Goal: Task Accomplishment & Management: Complete application form

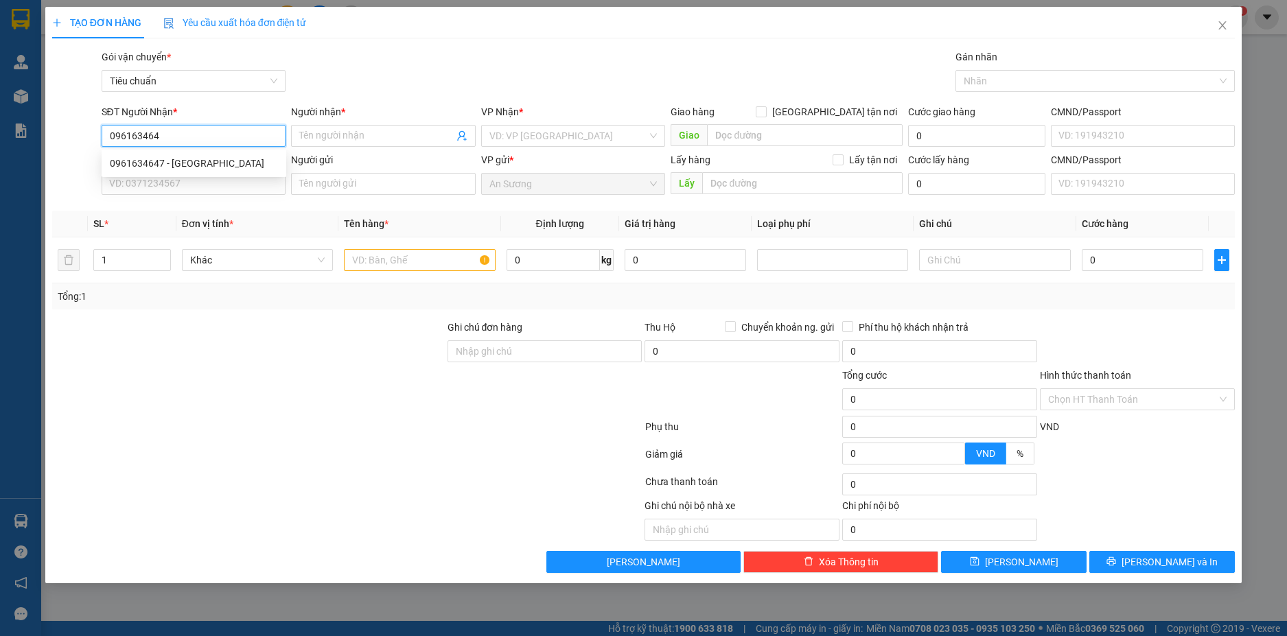
type input "0961634647"
click at [240, 168] on div "0961634647 - [GEOGRAPHIC_DATA]" at bounding box center [194, 163] width 168 height 15
type input "ĐAN"
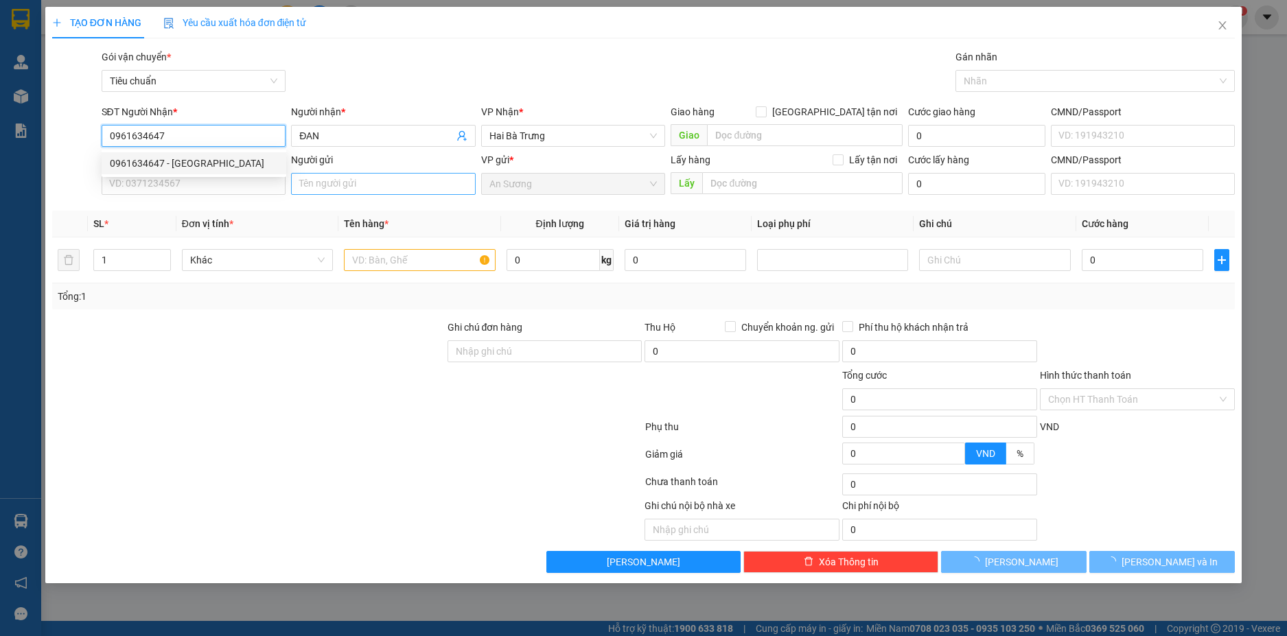
type input "30.000"
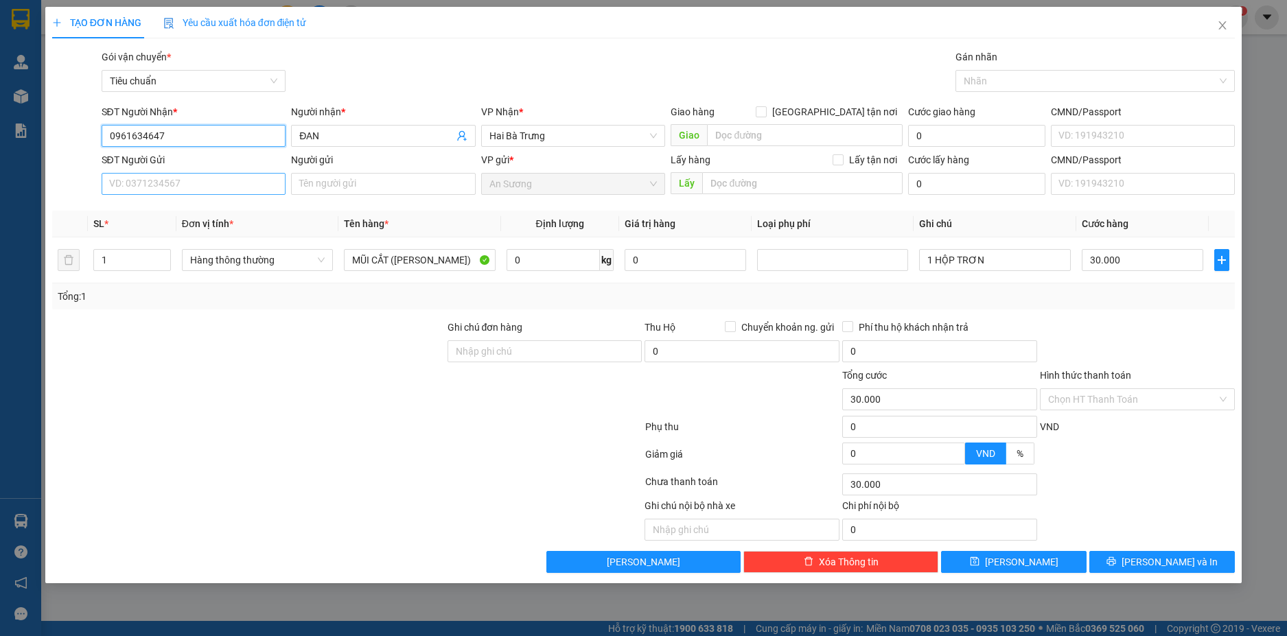
type input "0961634647"
click at [243, 186] on input "SĐT Người Gửi" at bounding box center [194, 184] width 185 height 22
click at [229, 209] on div "0888050893 - PHƯƠNG" at bounding box center [194, 211] width 168 height 15
type input "0888050893"
type input "PHƯƠNG"
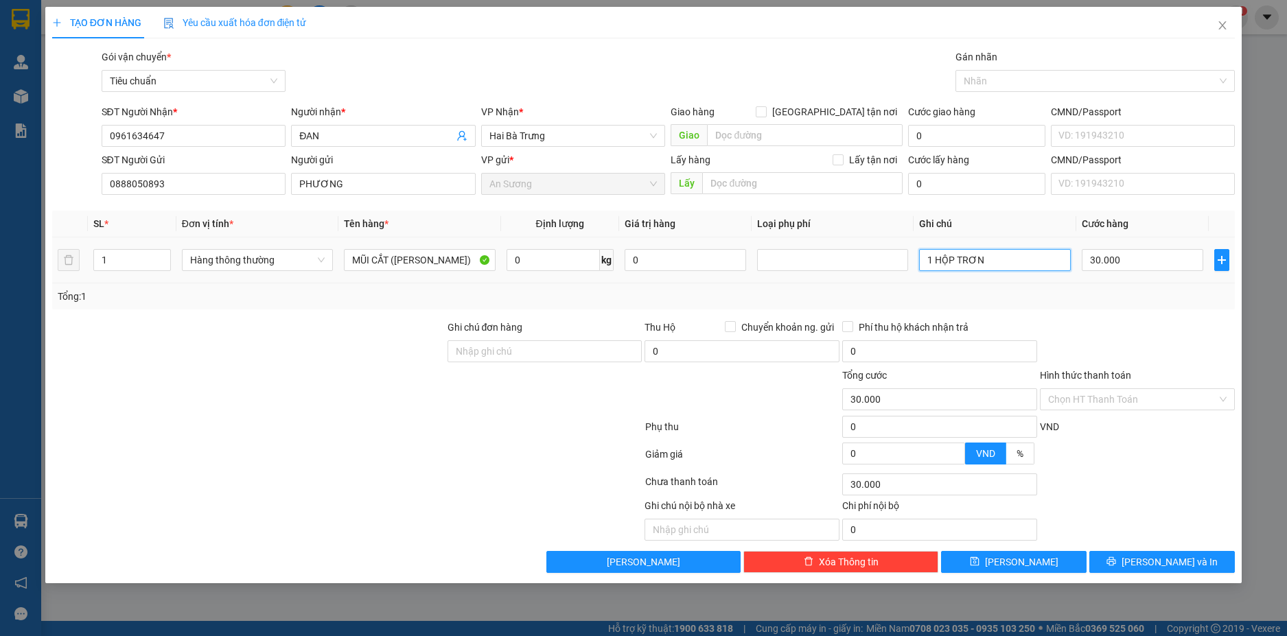
drag, startPoint x: 936, startPoint y: 264, endPoint x: 919, endPoint y: 263, distance: 17.2
click at [919, 263] on td "1 HỘP TRƠN" at bounding box center [995, 261] width 162 height 46
click at [1023, 265] on input "HỘP TRƠN" at bounding box center [994, 260] width 151 height 22
type input "HỘP TRƠN BBC"
click at [1171, 466] on div at bounding box center [1138, 459] width 198 height 24
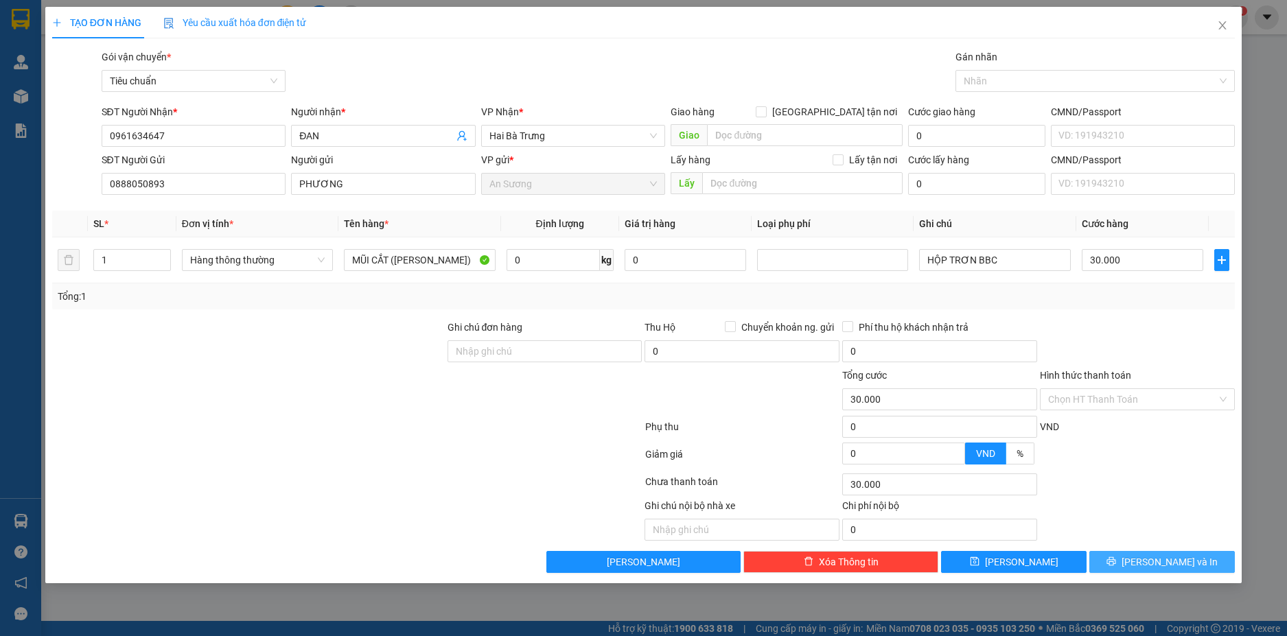
click at [1177, 569] on span "[PERSON_NAME] và In" at bounding box center [1170, 562] width 96 height 15
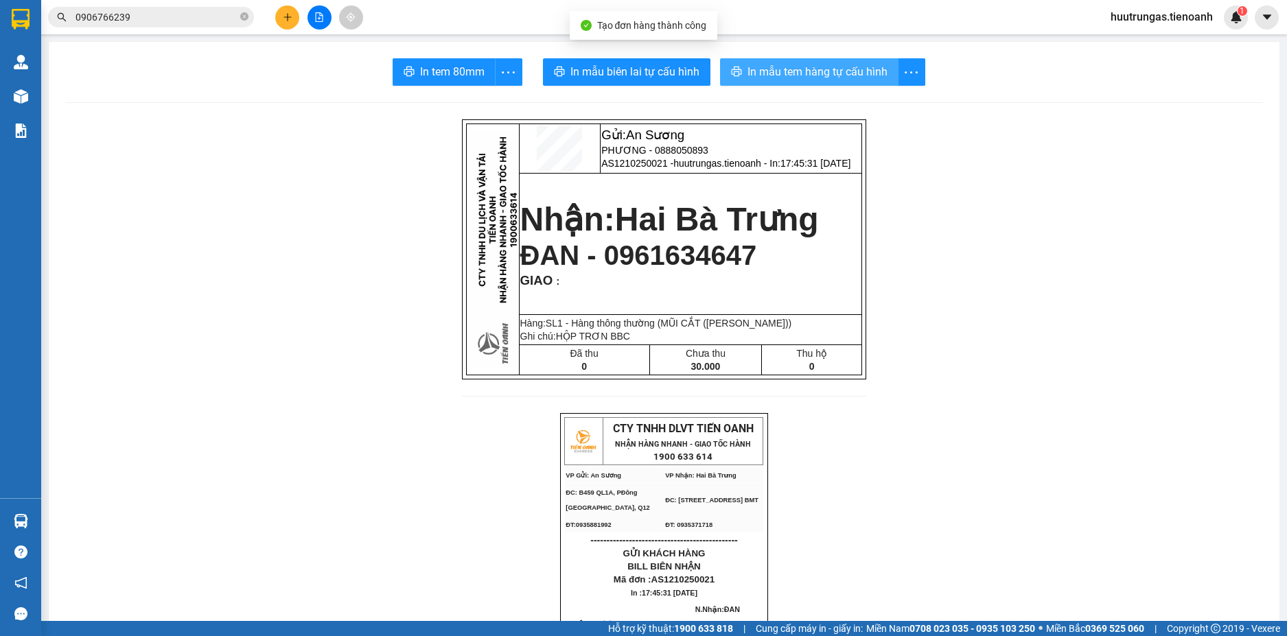
click at [790, 76] on span "In mẫu tem hàng tự cấu hình" at bounding box center [818, 71] width 140 height 17
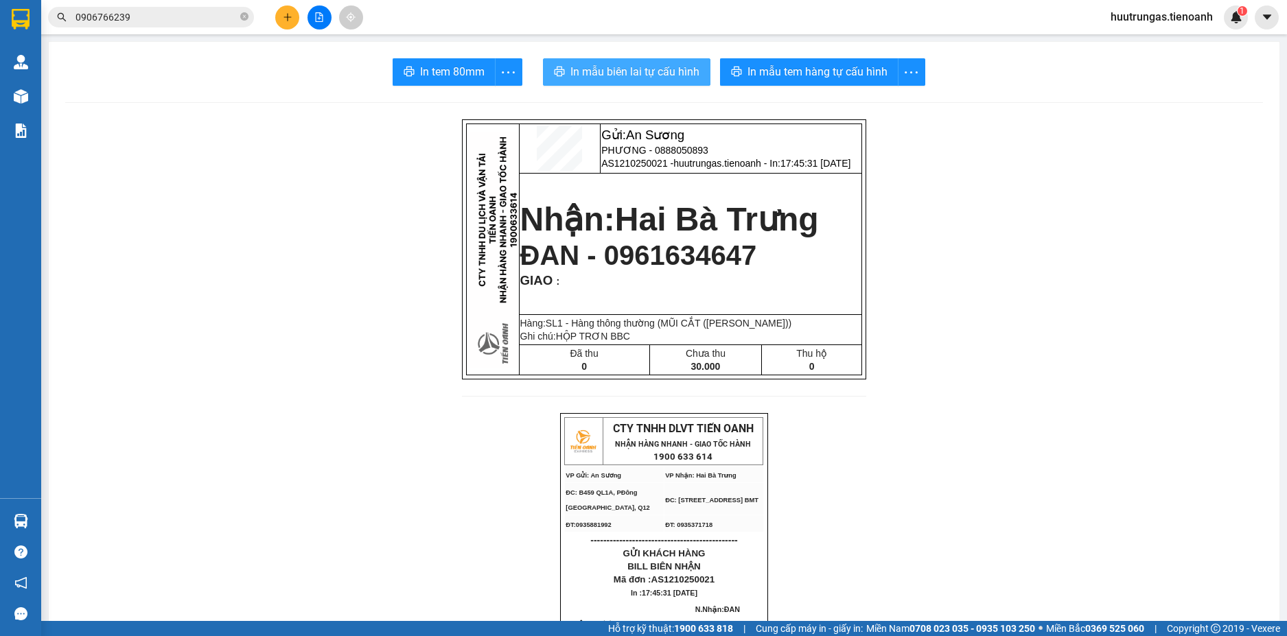
click at [641, 71] on span "In mẫu biên lai tự cấu hình" at bounding box center [635, 71] width 129 height 17
